Goal: Book appointment/travel/reservation

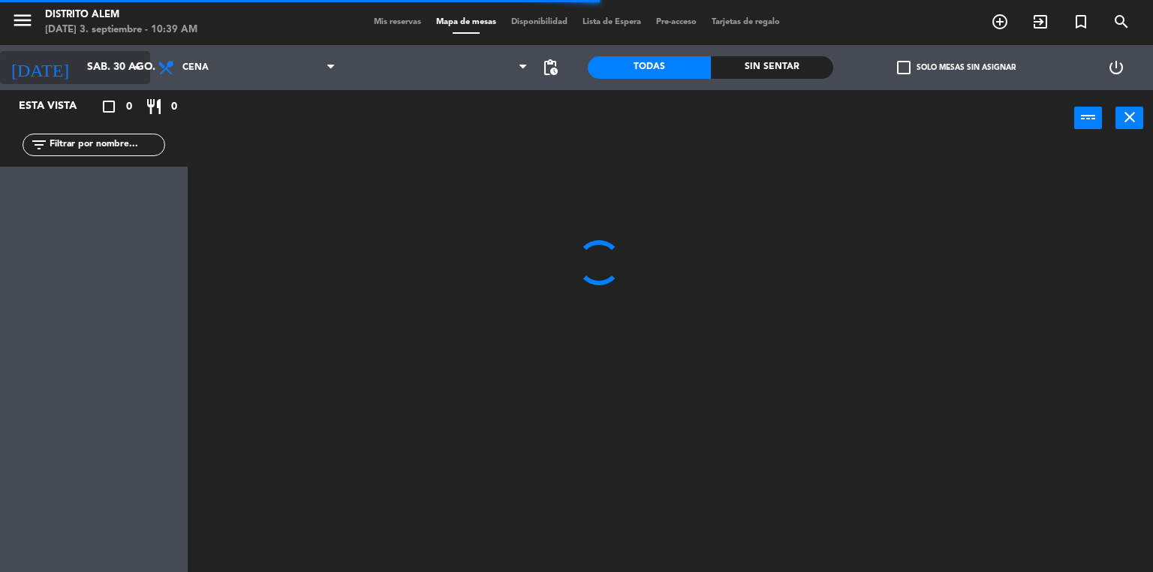
click at [135, 71] on icon "arrow_drop_down" at bounding box center [137, 68] width 18 height 18
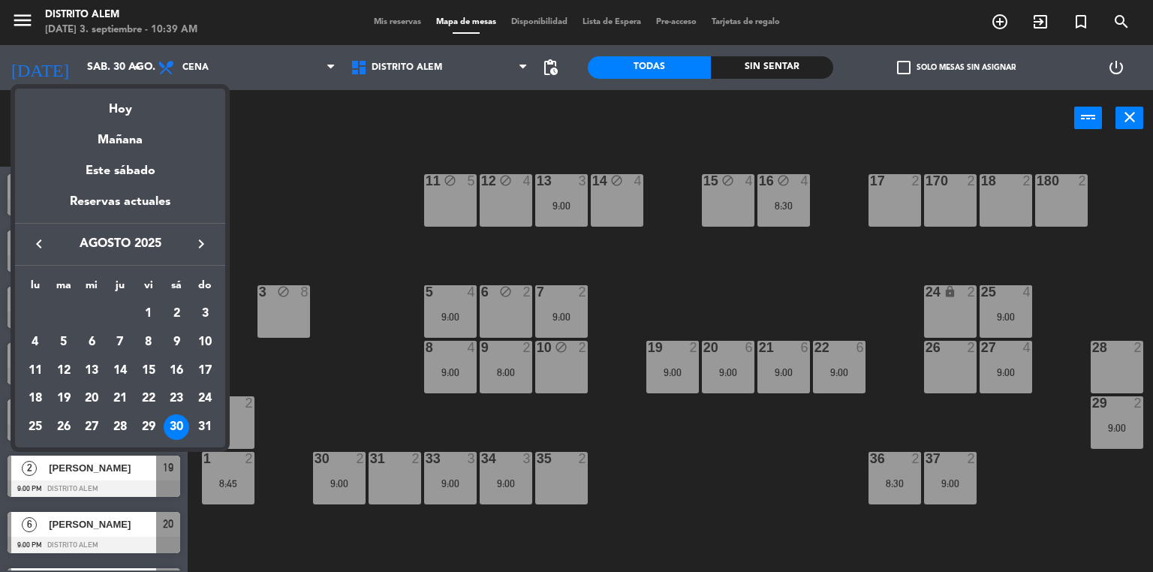
click at [202, 245] on icon "keyboard_arrow_right" at bounding box center [201, 244] width 18 height 18
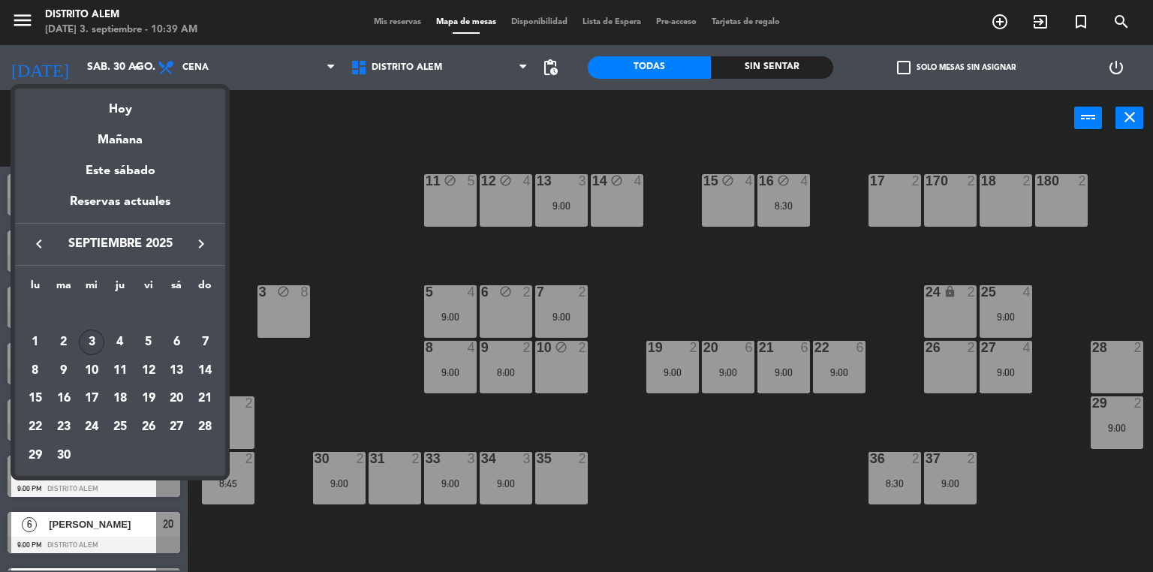
click at [93, 340] on div "3" at bounding box center [92, 343] width 26 height 26
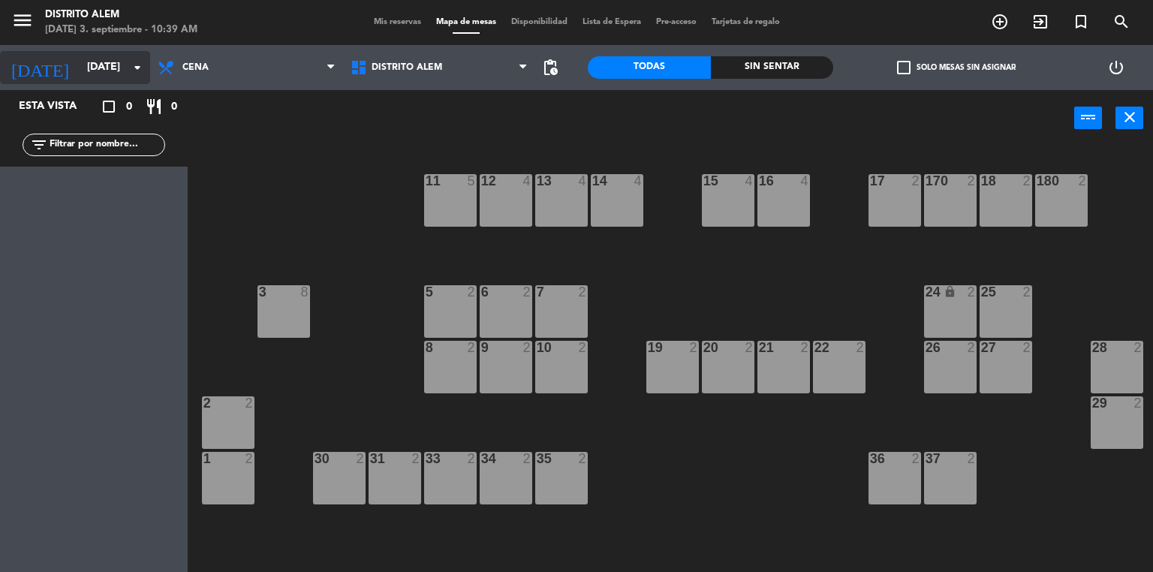
click at [135, 64] on icon "arrow_drop_down" at bounding box center [137, 68] width 18 height 18
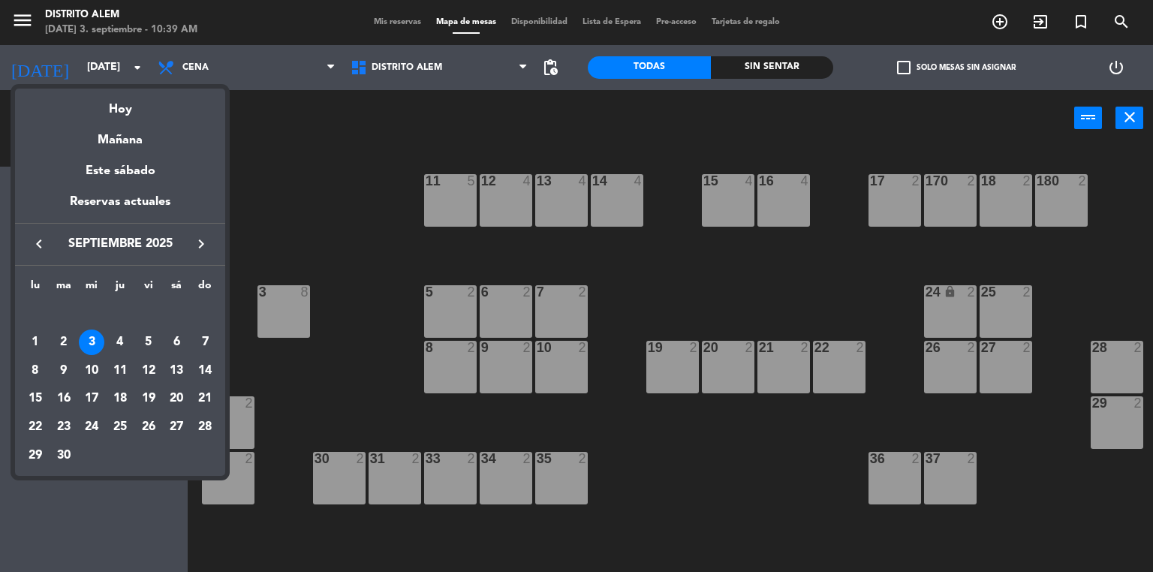
click at [122, 342] on div "4" at bounding box center [120, 343] width 26 height 26
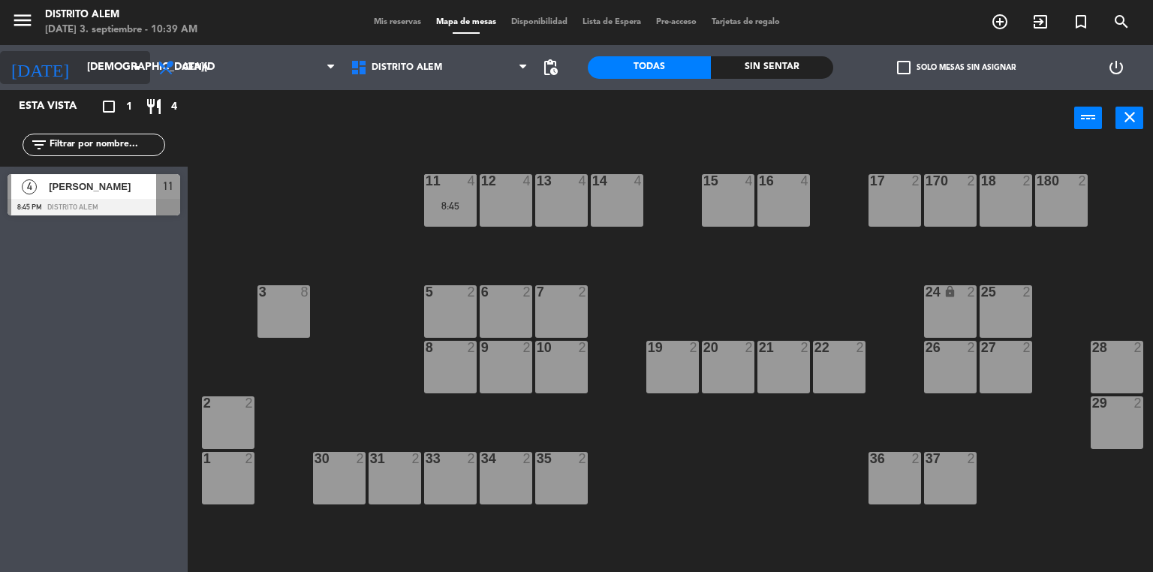
click at [131, 71] on icon "arrow_drop_down" at bounding box center [137, 68] width 18 height 18
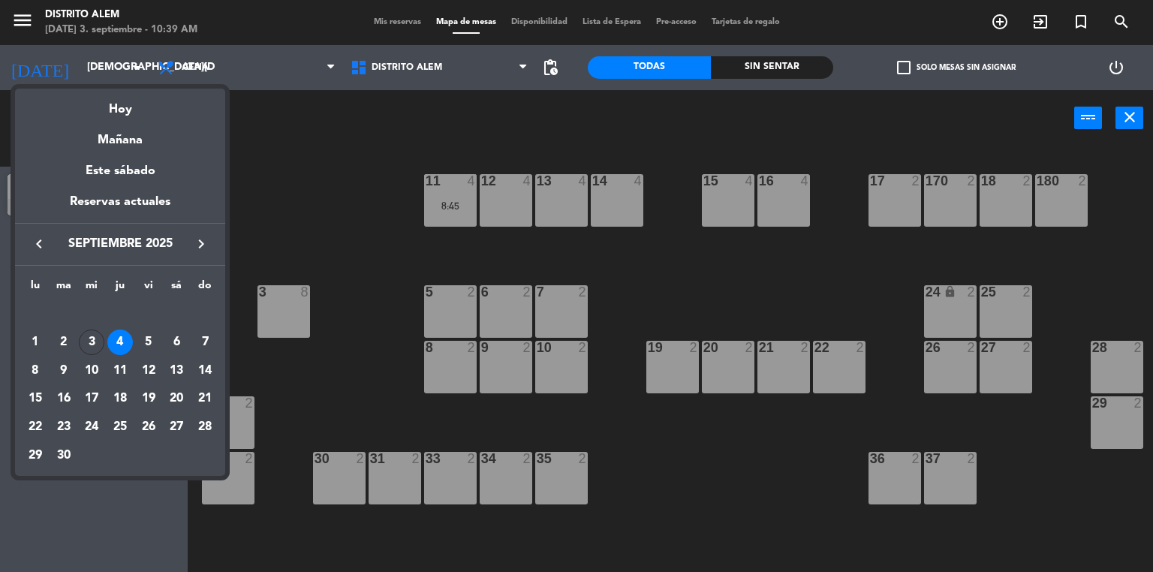
click at [149, 342] on div "5" at bounding box center [149, 343] width 26 height 26
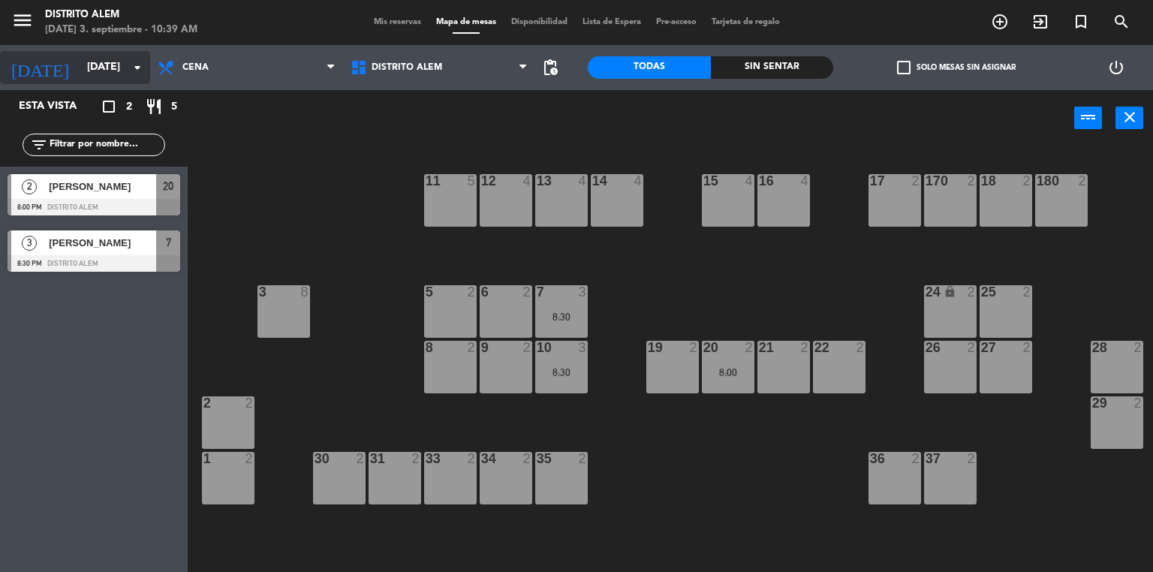
click at [138, 73] on icon "arrow_drop_down" at bounding box center [137, 68] width 18 height 18
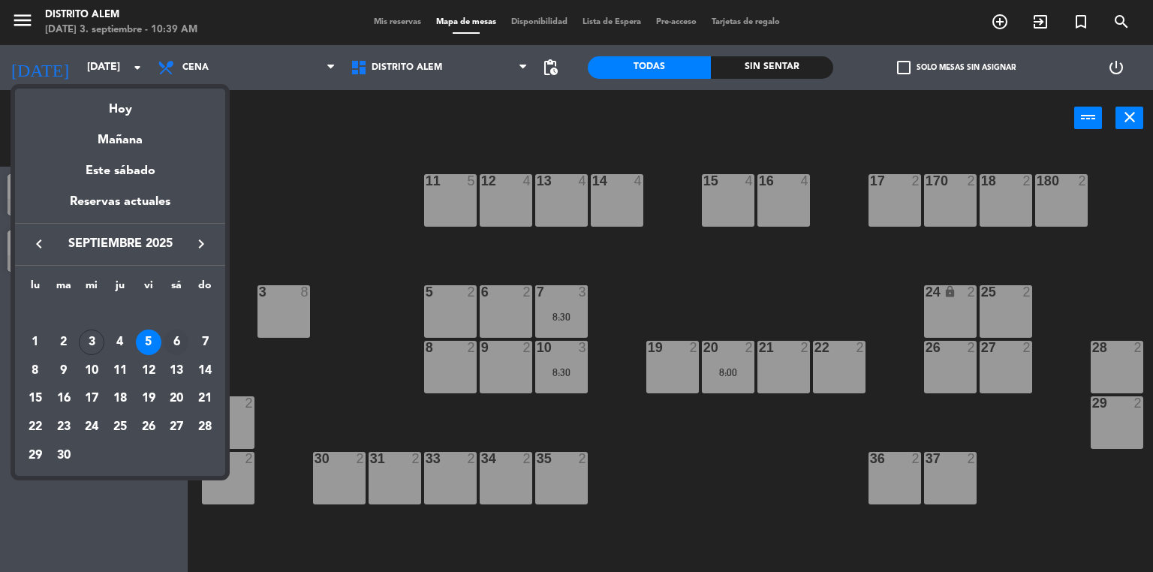
click at [177, 342] on div "6" at bounding box center [177, 343] width 26 height 26
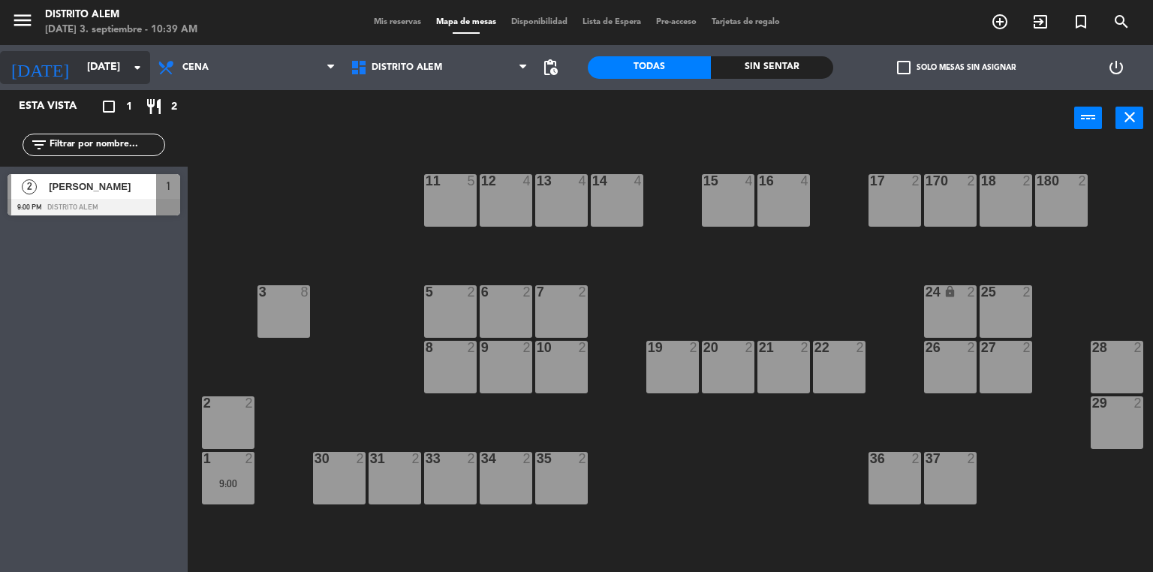
click at [132, 64] on icon "arrow_drop_down" at bounding box center [137, 68] width 18 height 18
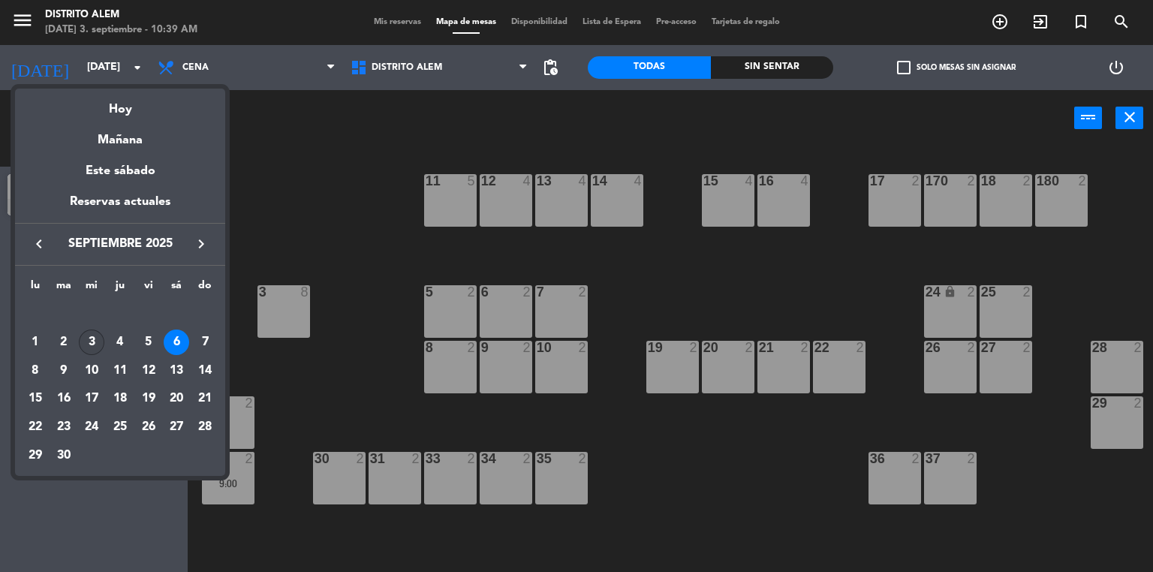
click at [92, 339] on div "3" at bounding box center [92, 343] width 26 height 26
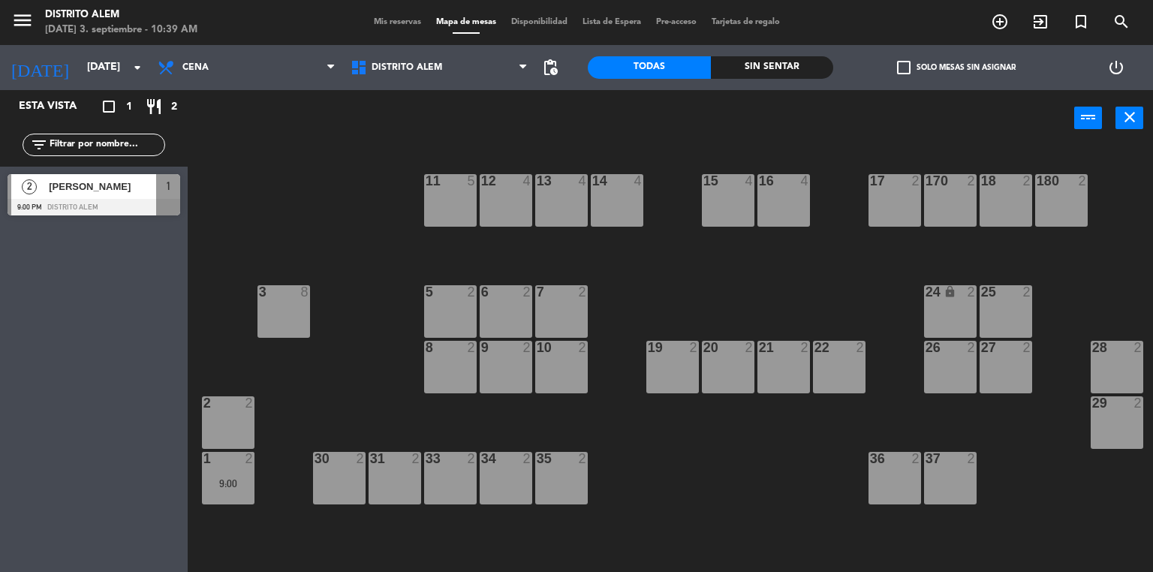
type input "[DATE]"
